Goal: Information Seeking & Learning: Learn about a topic

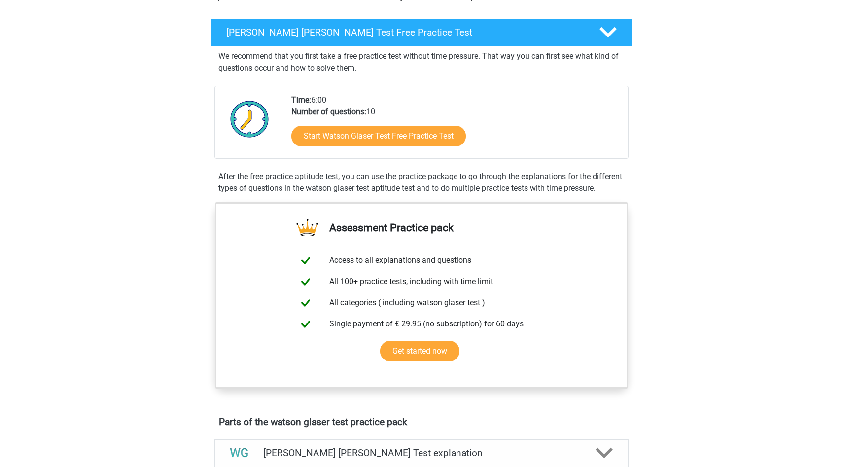
scroll to position [21, 0]
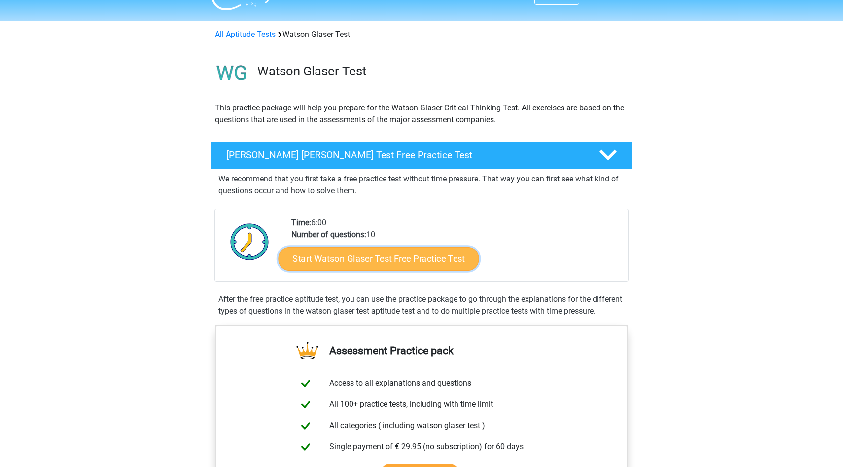
click at [424, 262] on link "Start Watson Glaser Test Free Practice Test" at bounding box center [378, 259] width 201 height 24
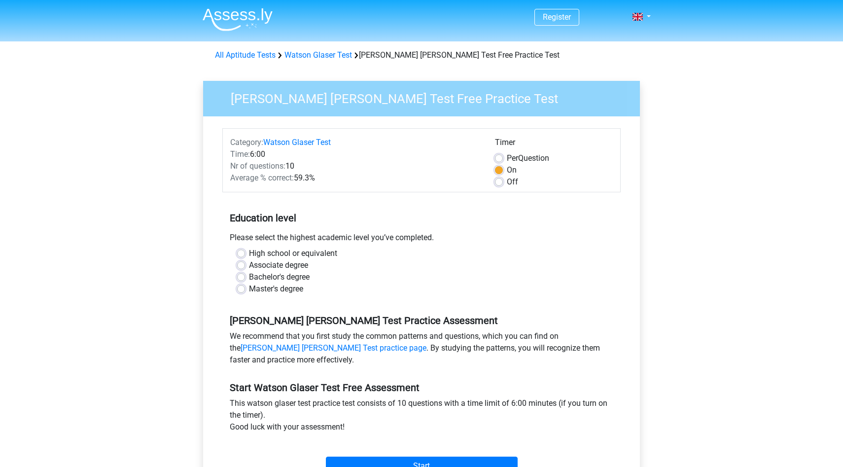
click at [265, 255] on label "High school or equivalent" at bounding box center [293, 253] width 88 height 12
click at [245, 255] on input "High school or equivalent" at bounding box center [241, 252] width 8 height 10
radio input "true"
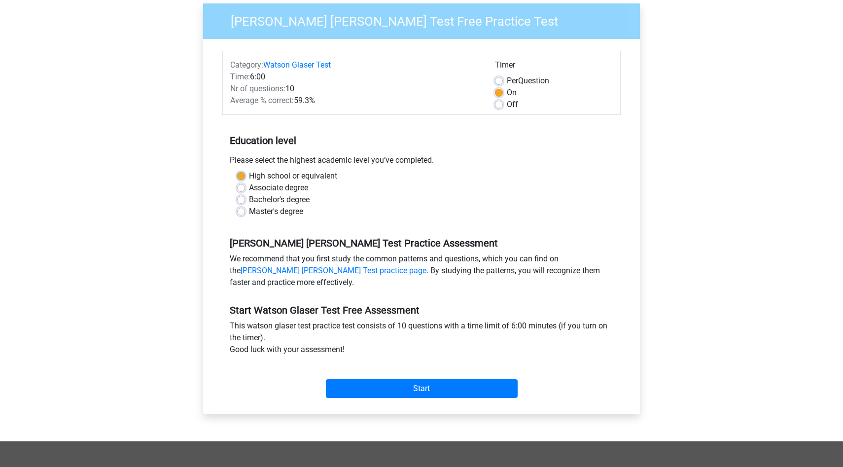
scroll to position [77, 0]
click at [409, 382] on input "Start" at bounding box center [422, 388] width 192 height 19
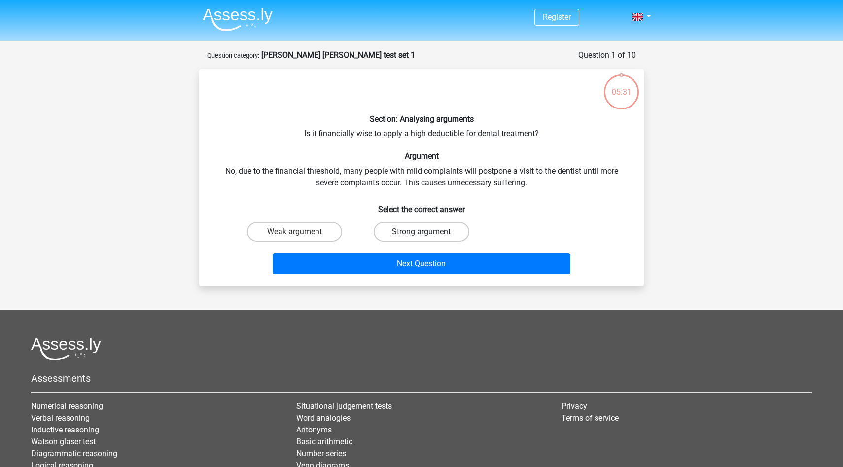
click at [440, 237] on label "Strong argument" at bounding box center [420, 232] width 95 height 20
click at [428, 237] on input "Strong argument" at bounding box center [424, 235] width 6 height 6
radio input "true"
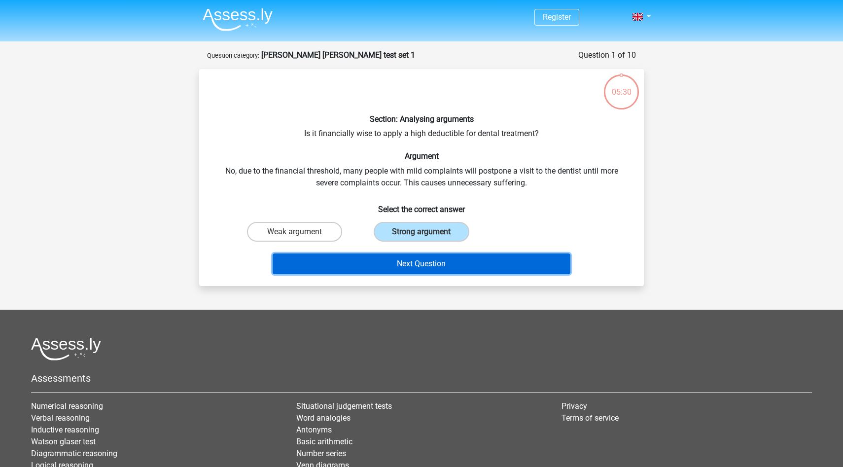
click at [431, 257] on button "Next Question" at bounding box center [421, 263] width 298 height 21
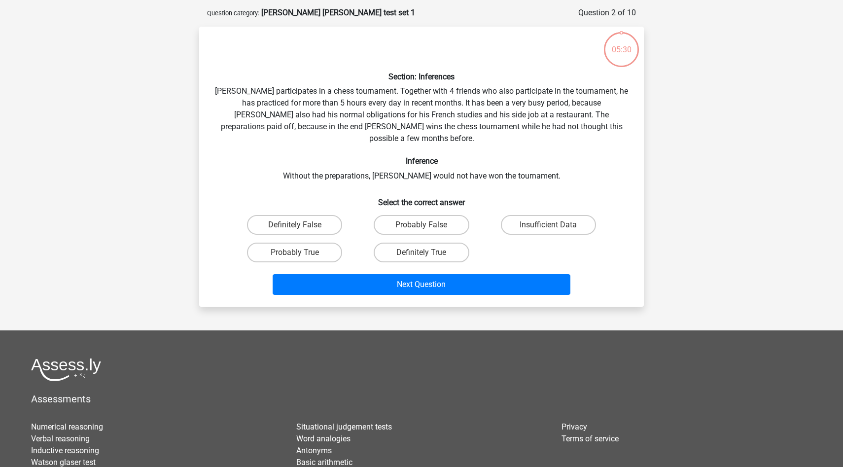
scroll to position [49, 0]
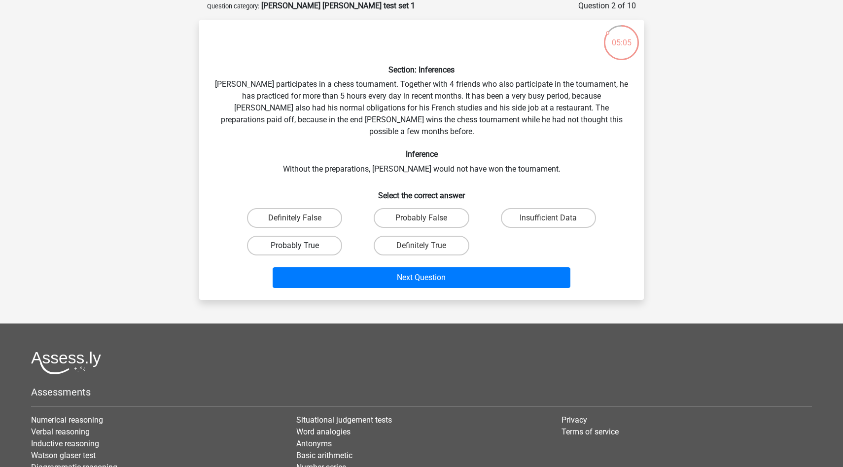
click at [272, 240] on label "Probably True" at bounding box center [294, 246] width 95 height 20
click at [295, 245] on input "Probably True" at bounding box center [298, 248] width 6 height 6
radio input "true"
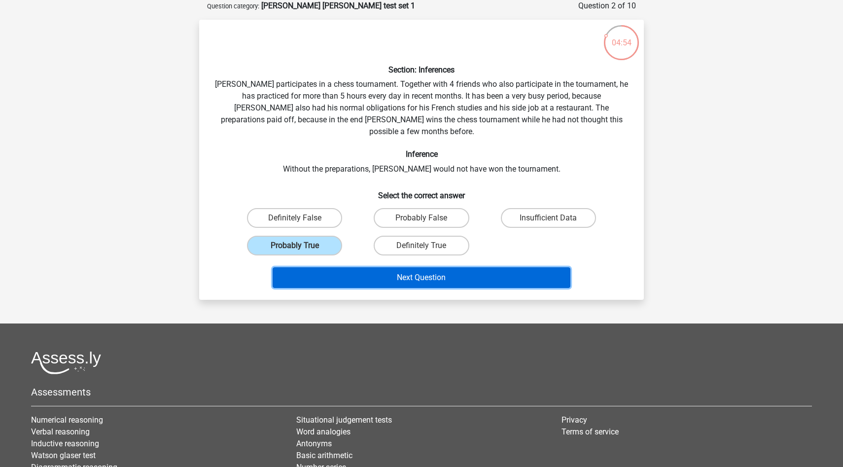
click at [308, 267] on button "Next Question" at bounding box center [421, 277] width 298 height 21
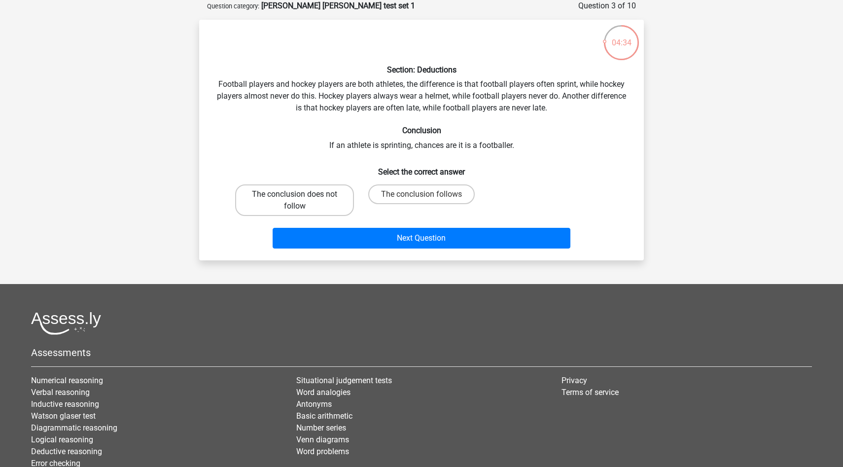
click at [304, 205] on label "The conclusion does not follow" at bounding box center [294, 200] width 119 height 32
click at [301, 201] on input "The conclusion does not follow" at bounding box center [298, 197] width 6 height 6
radio input "true"
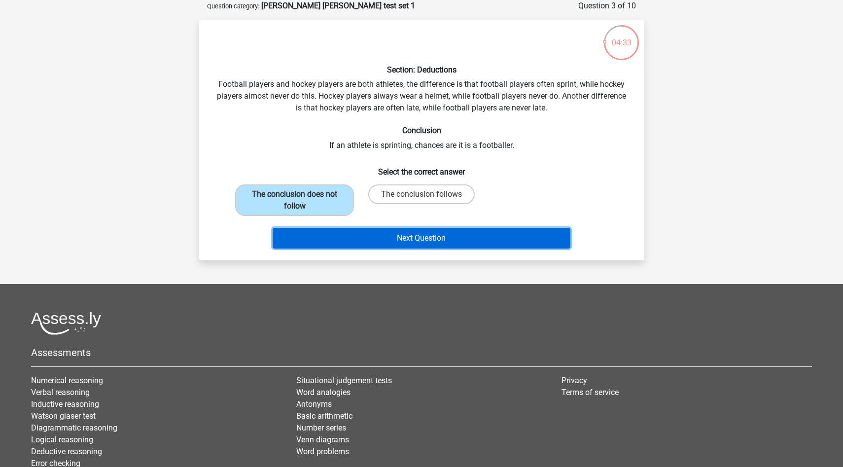
click at [361, 240] on button "Next Question" at bounding box center [421, 238] width 298 height 21
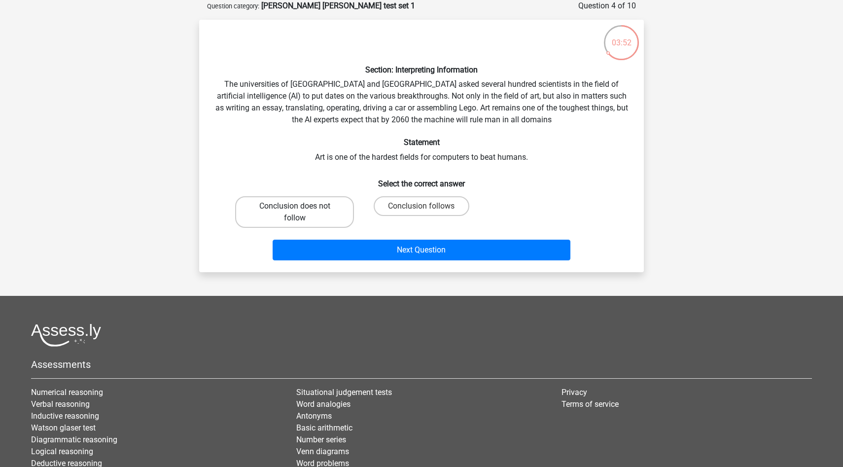
click at [330, 223] on label "Conclusion does not follow" at bounding box center [294, 212] width 119 height 32
click at [301, 212] on input "Conclusion does not follow" at bounding box center [298, 209] width 6 height 6
radio input "true"
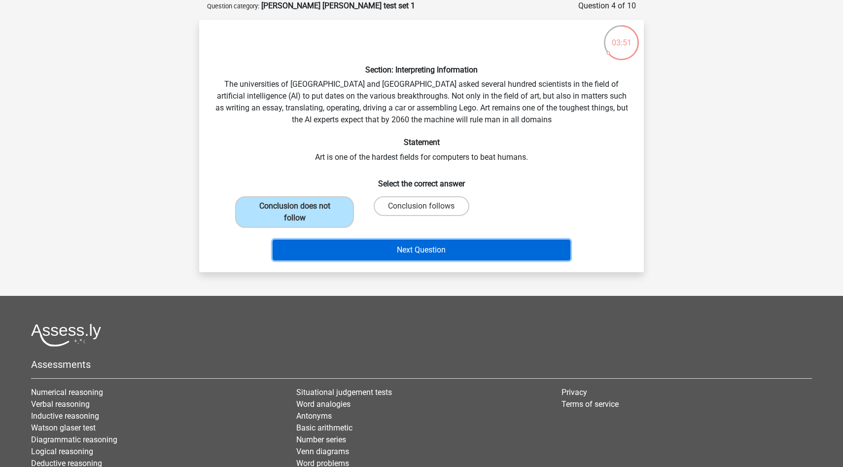
click at [379, 255] on button "Next Question" at bounding box center [421, 249] width 298 height 21
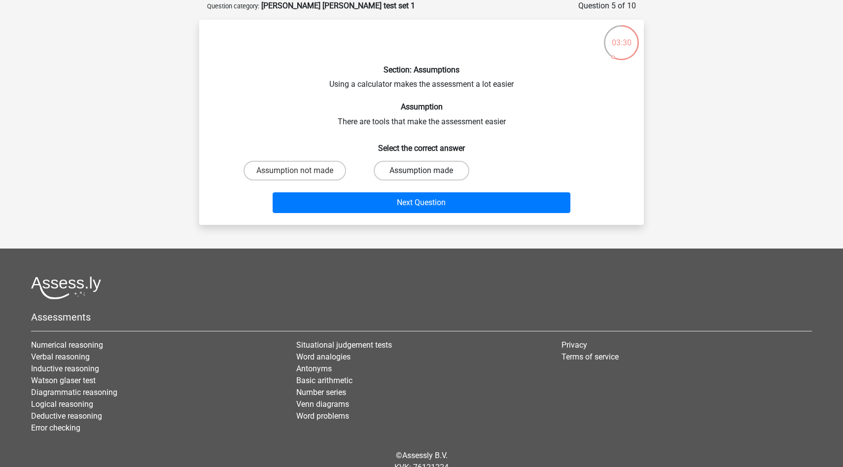
click at [459, 171] on label "Assumption made" at bounding box center [420, 171] width 95 height 20
click at [428, 171] on input "Assumption made" at bounding box center [424, 173] width 6 height 6
radio input "true"
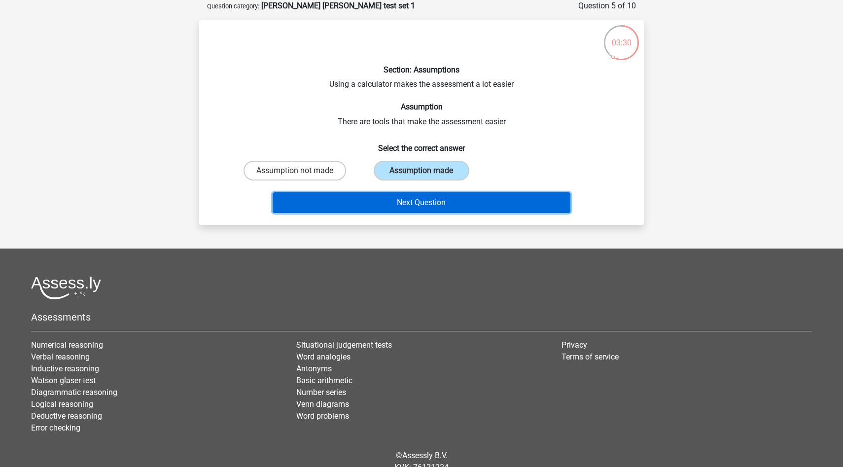
click at [458, 197] on button "Next Question" at bounding box center [421, 202] width 298 height 21
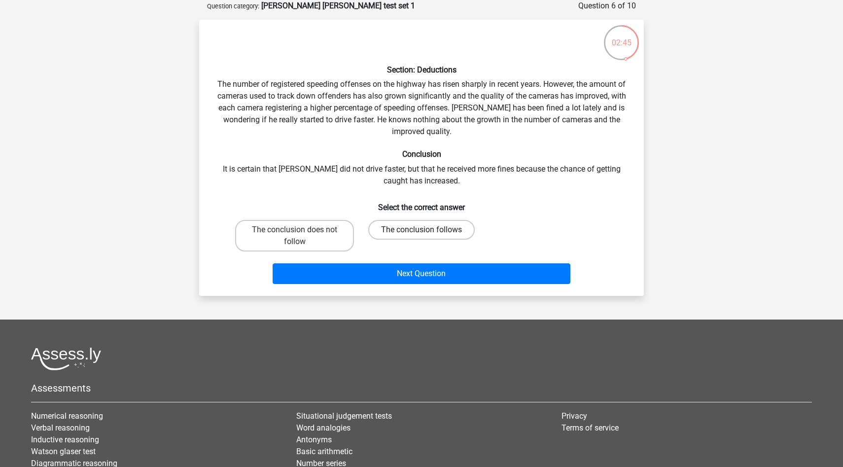
click at [414, 235] on label "The conclusion follows" at bounding box center [421, 230] width 106 height 20
click at [421, 235] on input "The conclusion follows" at bounding box center [424, 233] width 6 height 6
radio input "true"
click at [400, 289] on div "Section: Deductions The number of registered speeding offenses on the highway h…" at bounding box center [421, 158] width 444 height 276
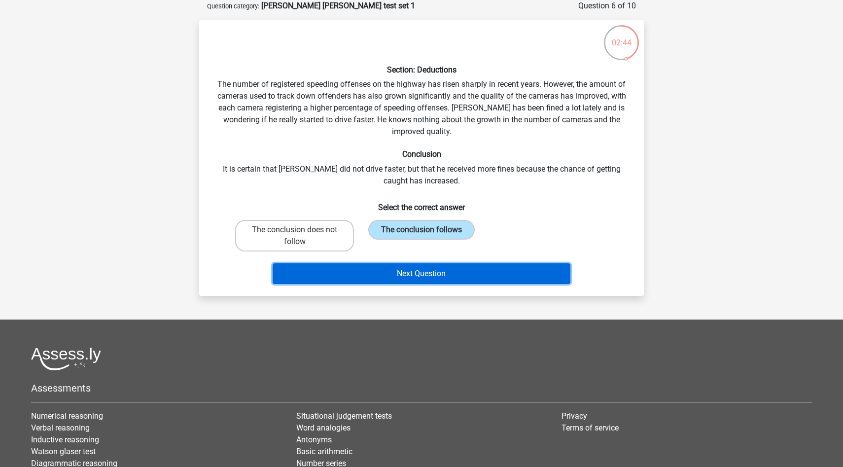
click at [411, 272] on button "Next Question" at bounding box center [421, 273] width 298 height 21
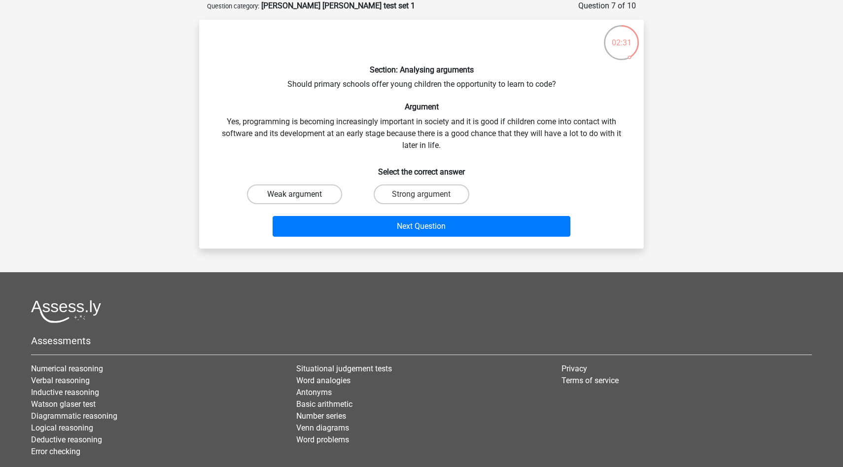
click at [296, 203] on label "Weak argument" at bounding box center [294, 194] width 95 height 20
click at [296, 201] on input "Weak argument" at bounding box center [298, 197] width 6 height 6
radio input "true"
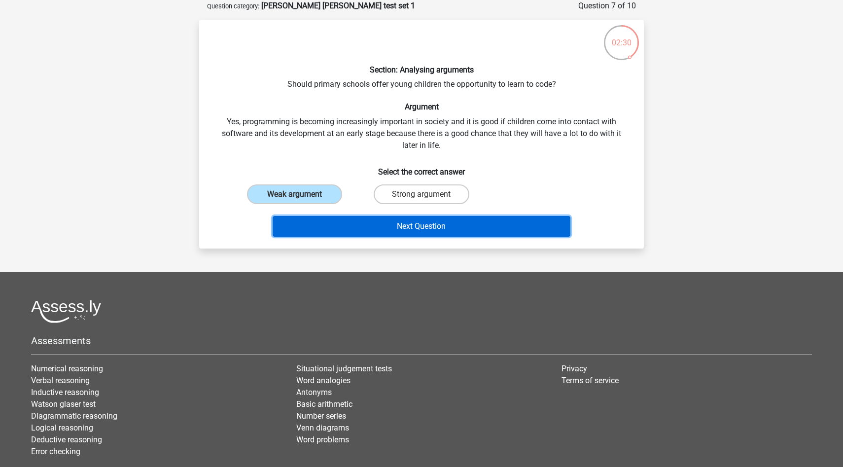
click at [324, 226] on button "Next Question" at bounding box center [421, 226] width 298 height 21
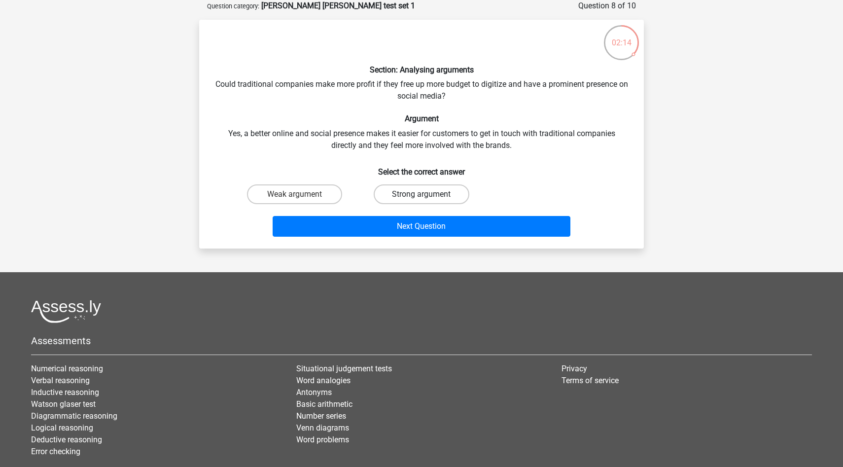
click at [391, 190] on label "Strong argument" at bounding box center [420, 194] width 95 height 20
click at [421, 194] on input "Strong argument" at bounding box center [424, 197] width 6 height 6
radio input "true"
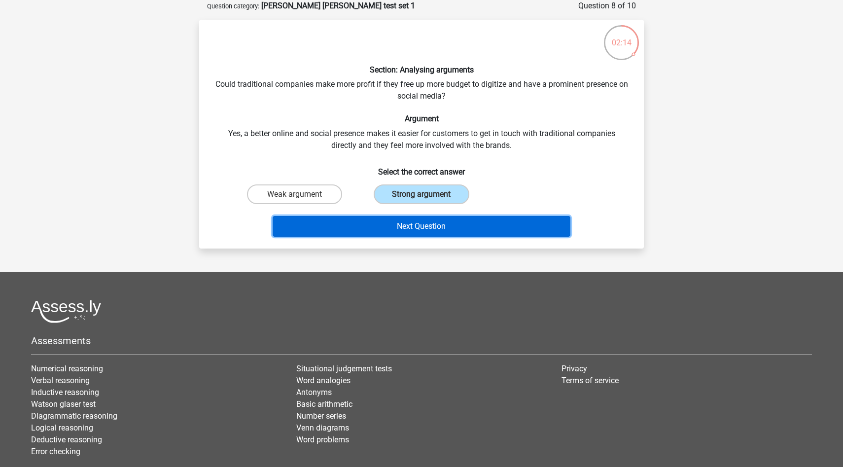
click at [386, 218] on button "Next Question" at bounding box center [421, 226] width 298 height 21
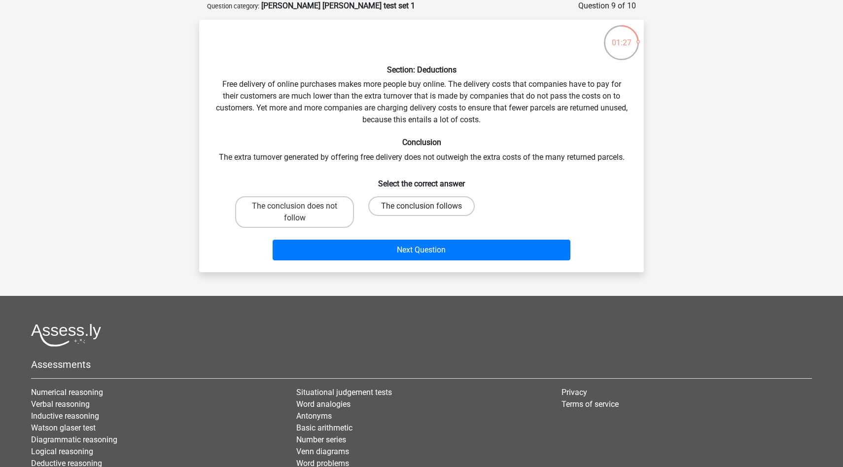
click at [395, 211] on label "The conclusion follows" at bounding box center [421, 206] width 106 height 20
click at [421, 211] on input "The conclusion follows" at bounding box center [424, 209] width 6 height 6
radio input "true"
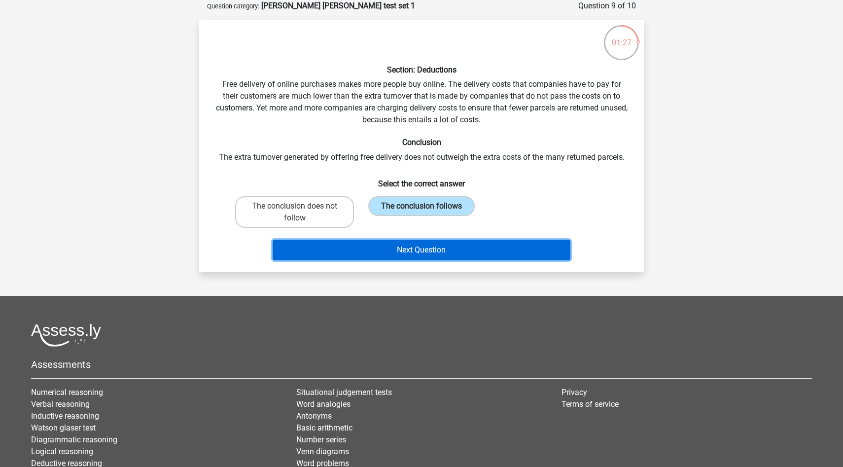
click at [395, 250] on button "Next Question" at bounding box center [421, 249] width 298 height 21
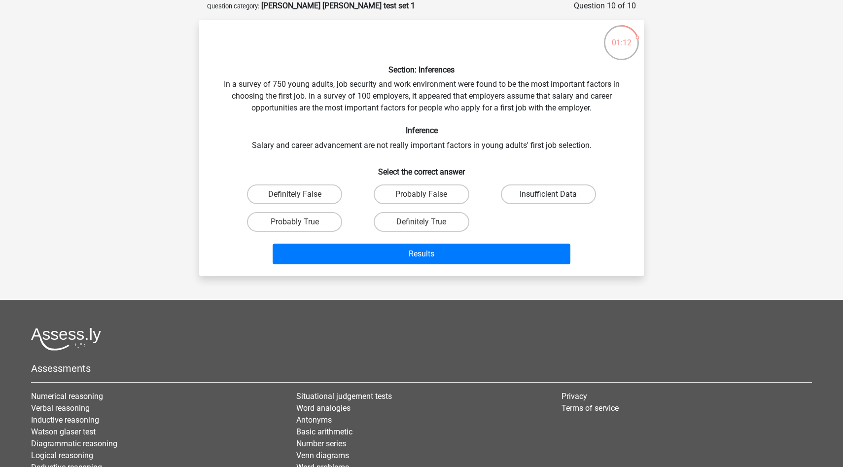
click at [545, 193] on label "Insufficient Data" at bounding box center [548, 194] width 95 height 20
click at [548, 194] on input "Insufficient Data" at bounding box center [551, 197] width 6 height 6
radio input "true"
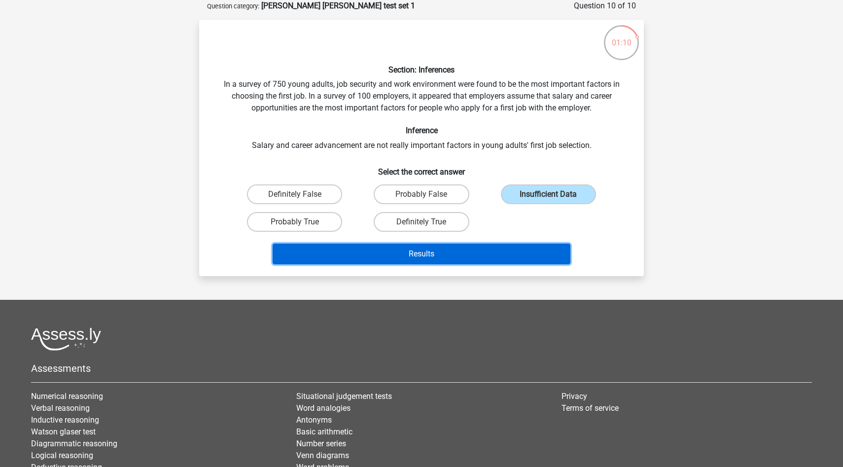
click at [513, 259] on button "Results" at bounding box center [421, 253] width 298 height 21
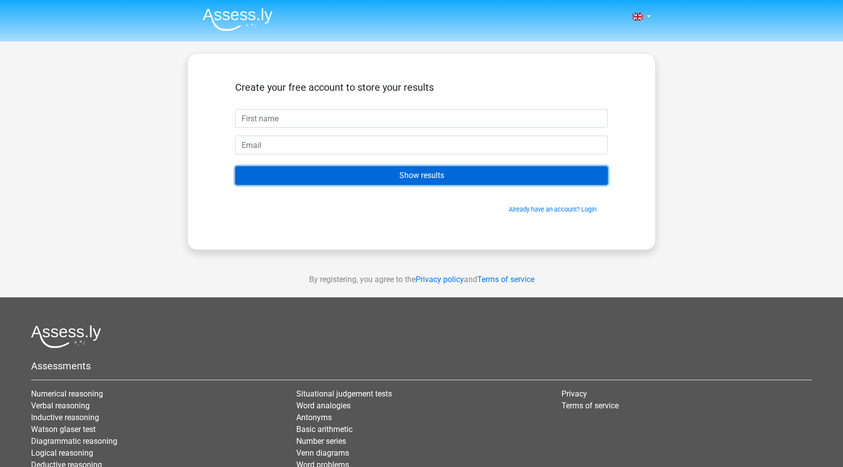
click at [516, 172] on input "Show results" at bounding box center [421, 175] width 372 height 19
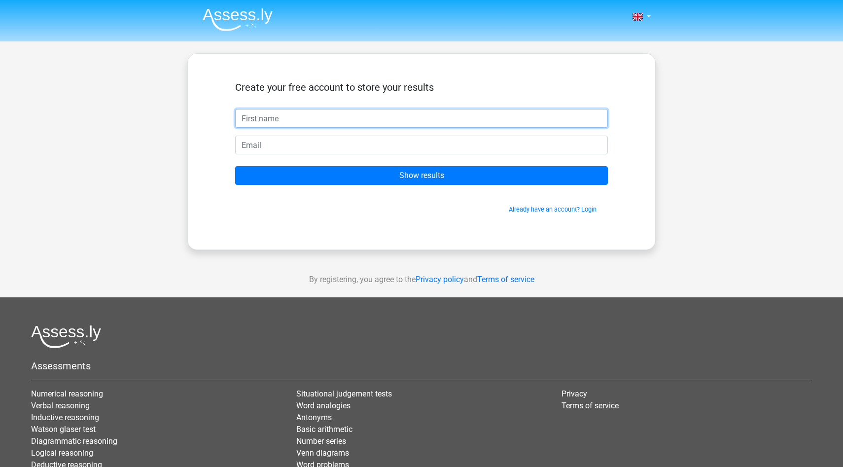
click at [473, 121] on input "text" at bounding box center [421, 118] width 372 height 19
type input "hello"
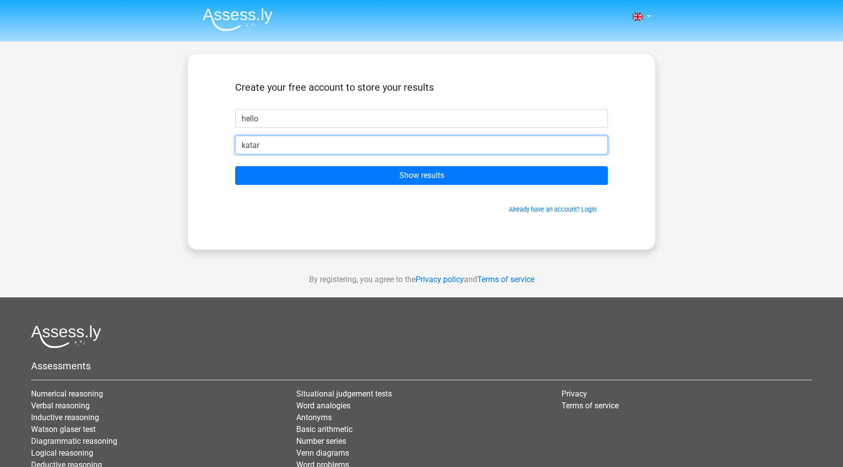
type input "[EMAIL_ADDRESS][DOMAIN_NAME]"
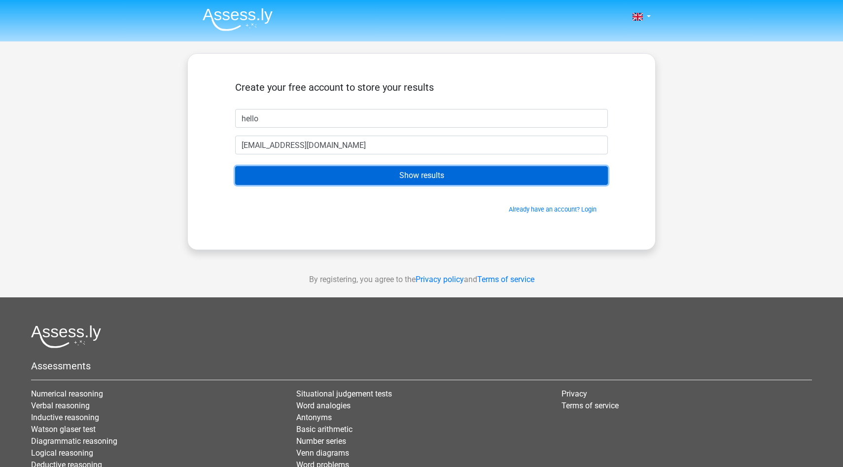
click at [391, 168] on input "Show results" at bounding box center [421, 175] width 372 height 19
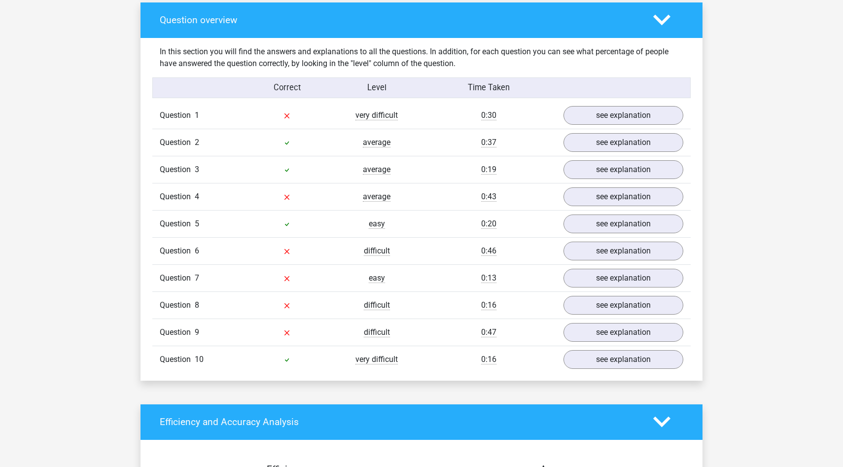
scroll to position [727, 0]
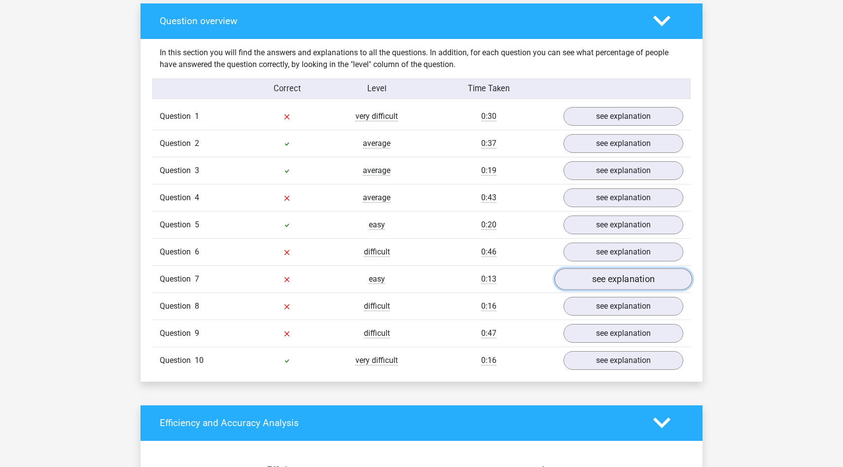
click at [609, 288] on link "see explanation" at bounding box center [622, 279] width 137 height 22
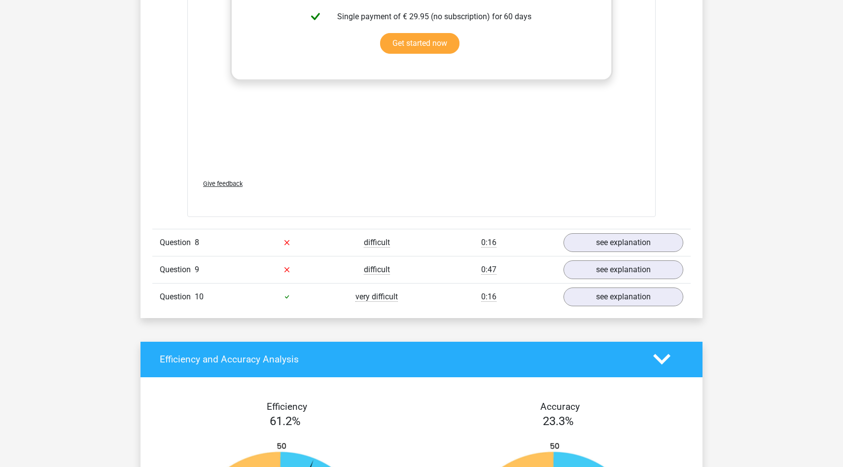
scroll to position [1306, 0]
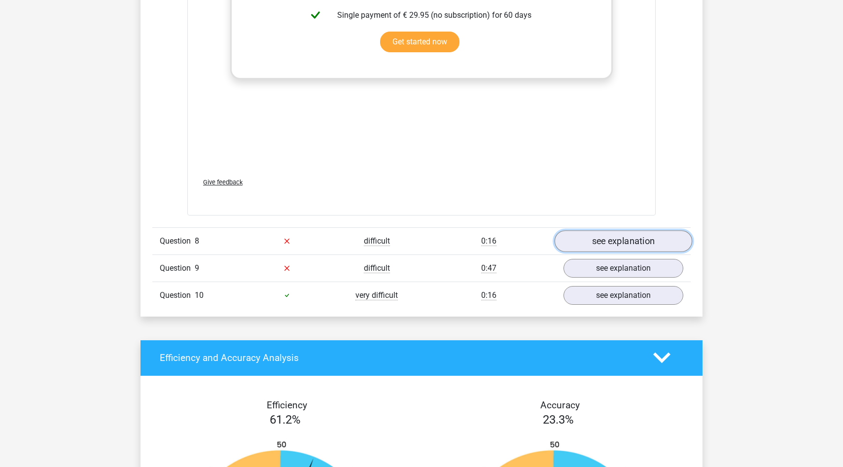
click at [629, 245] on link "see explanation" at bounding box center [622, 241] width 137 height 22
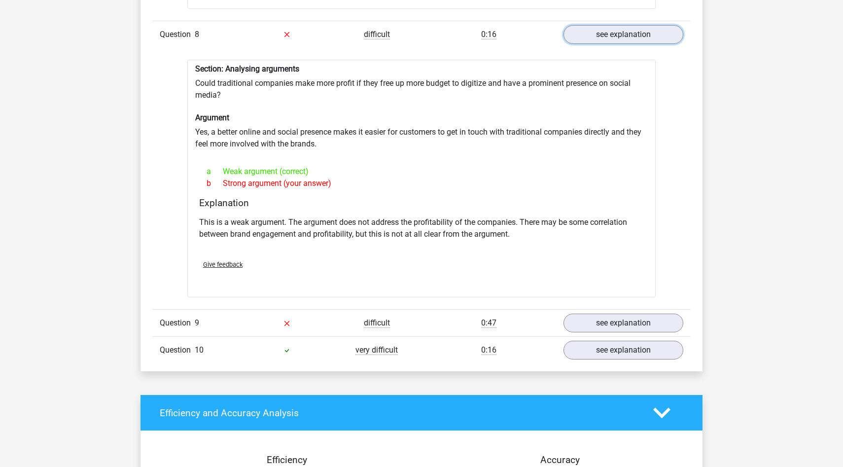
scroll to position [1514, 0]
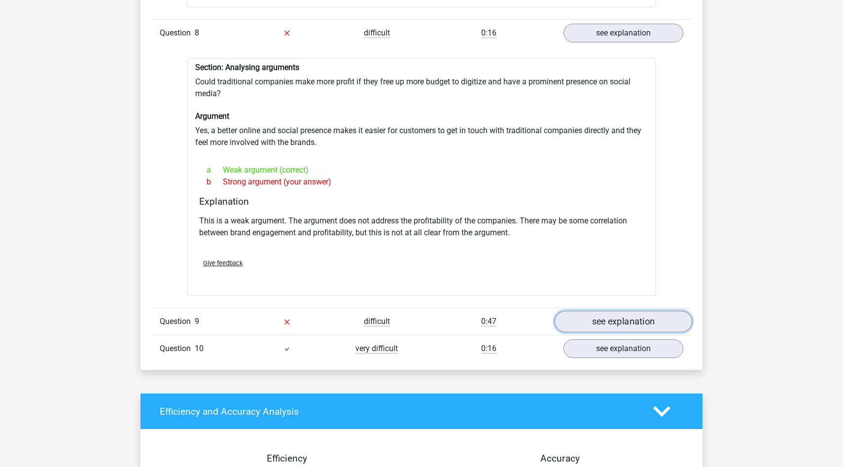
click at [598, 322] on link "see explanation" at bounding box center [622, 321] width 137 height 22
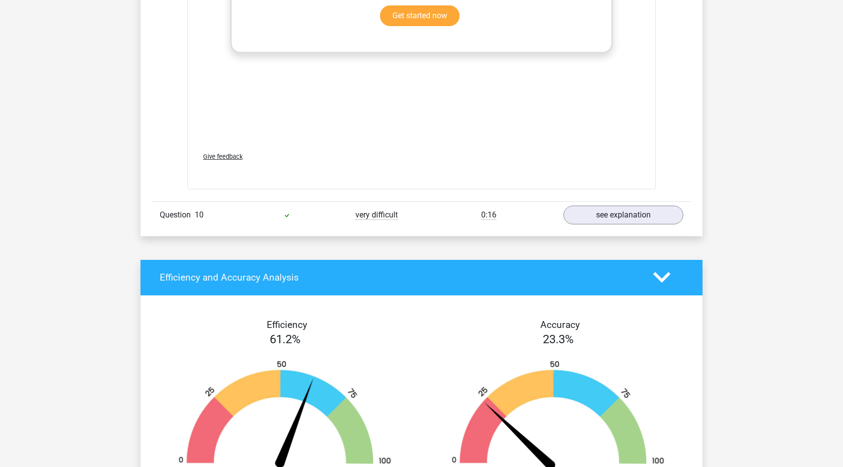
scroll to position [2186, 0]
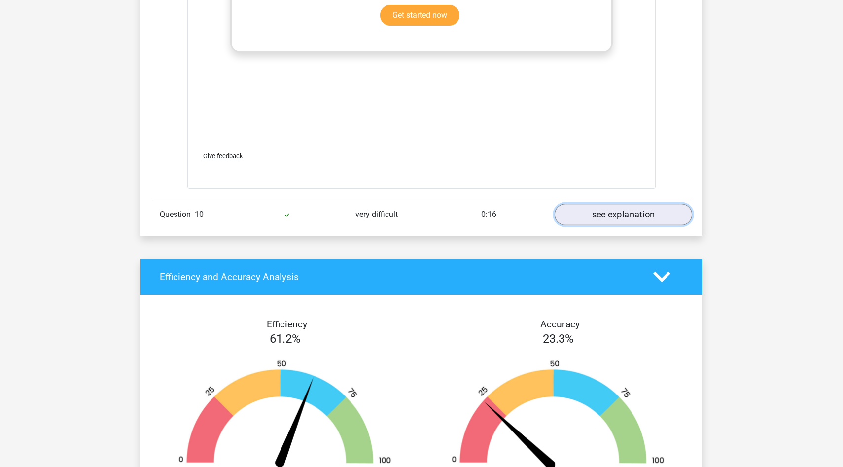
click at [643, 203] on link "see explanation" at bounding box center [622, 214] width 137 height 22
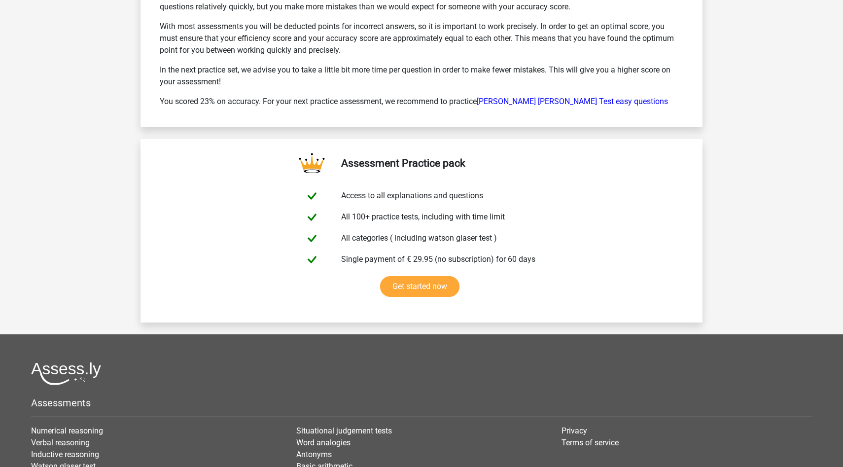
scroll to position [3410, 0]
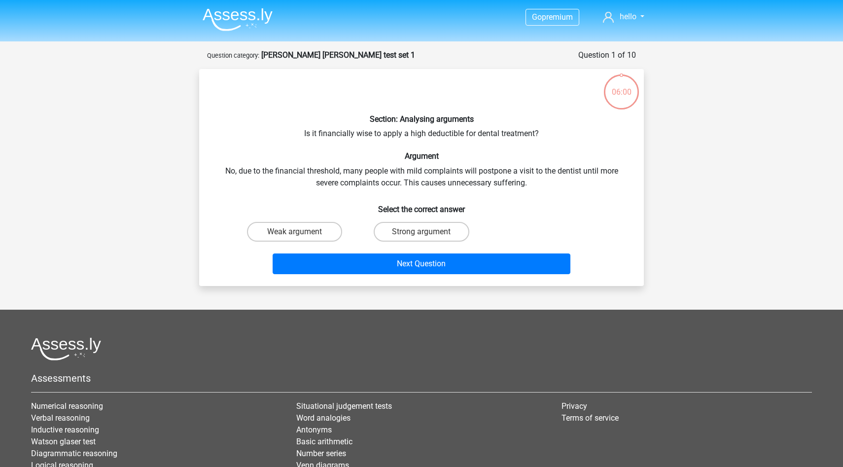
scroll to position [49, 0]
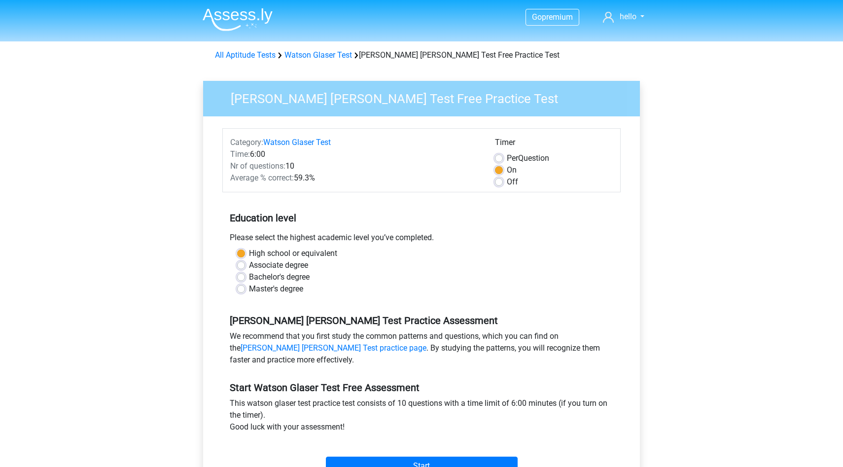
scroll to position [77, 0]
